Goal: Information Seeking & Learning: Understand process/instructions

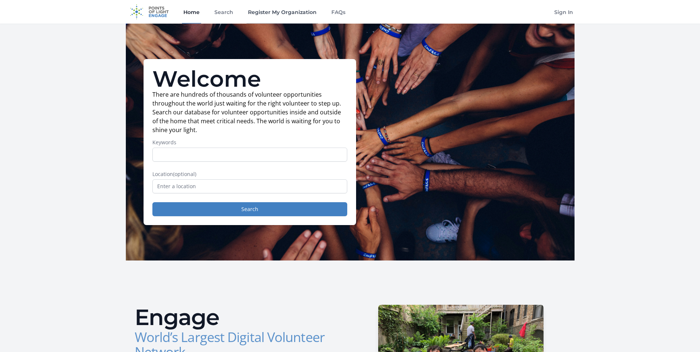
click at [295, 13] on link "Register My Organization" at bounding box center [282, 12] width 72 height 24
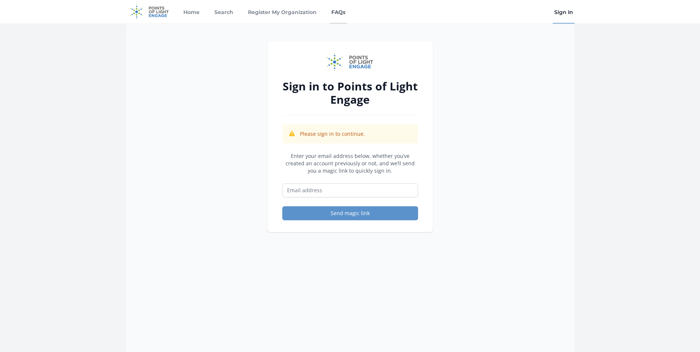
click at [341, 12] on link "FAQs" at bounding box center [338, 12] width 17 height 24
